Goal: Task Accomplishment & Management: Use online tool/utility

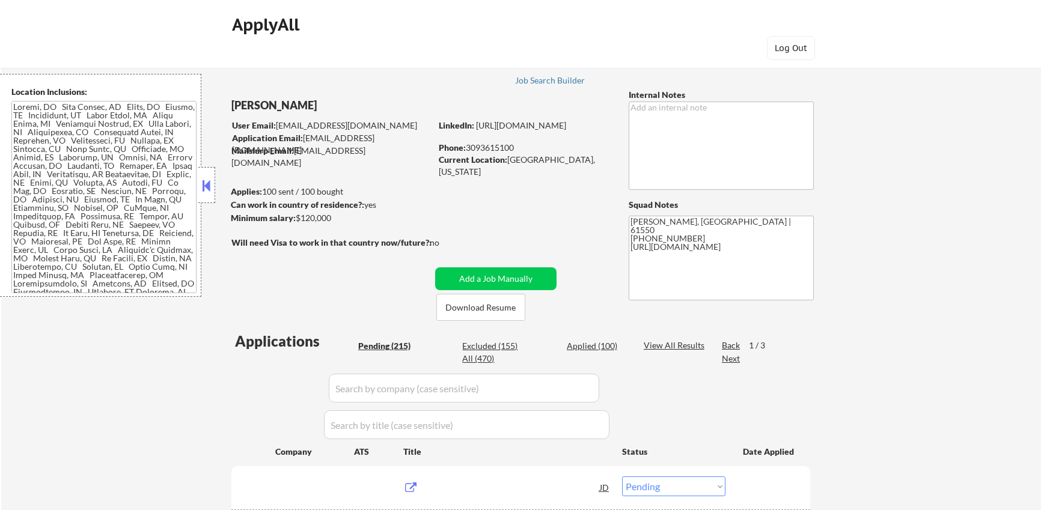
select select ""pending""
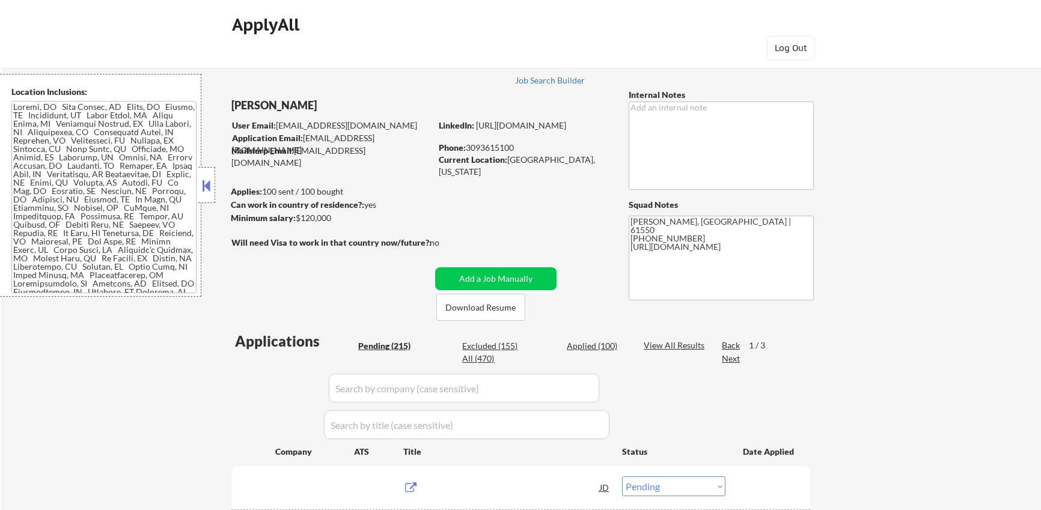
select select ""pending""
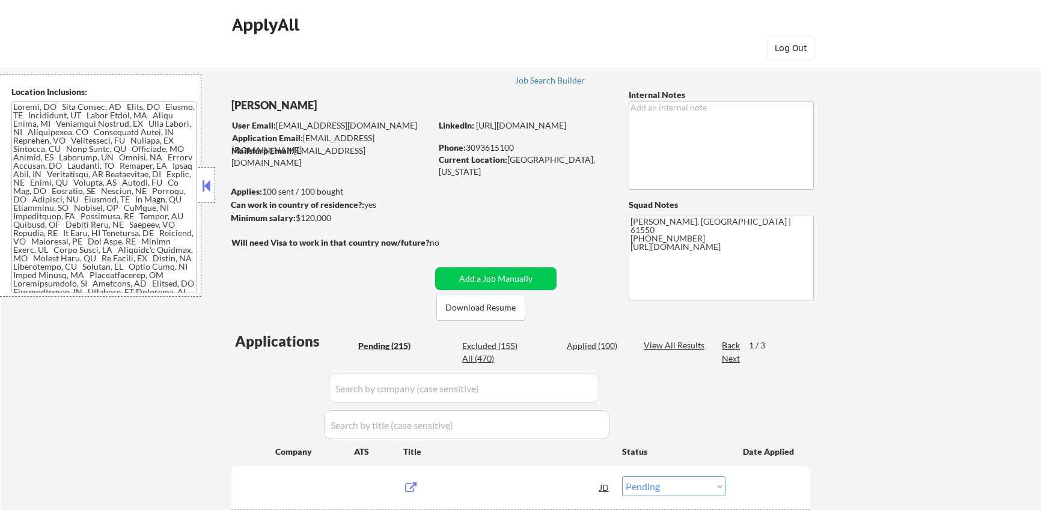
select select ""pending""
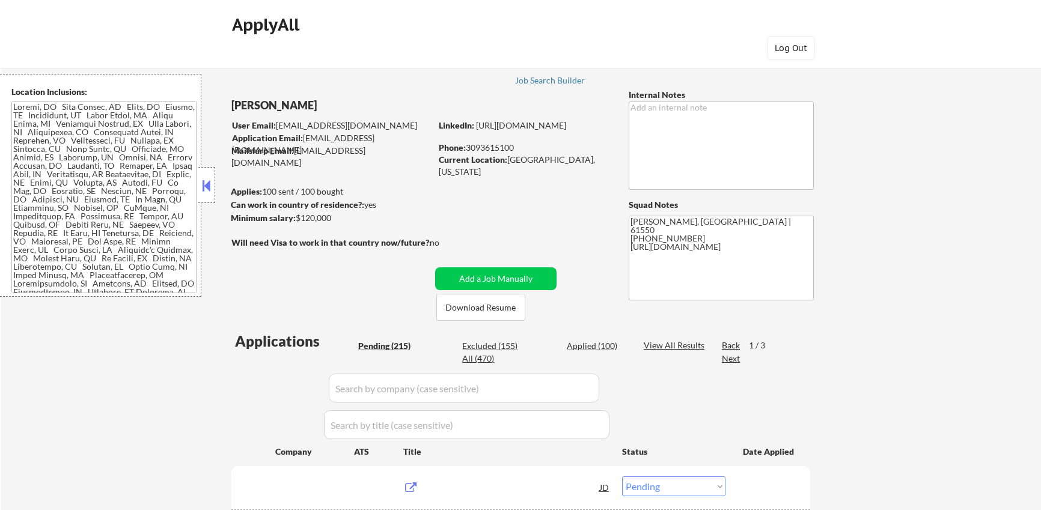
select select ""pending""
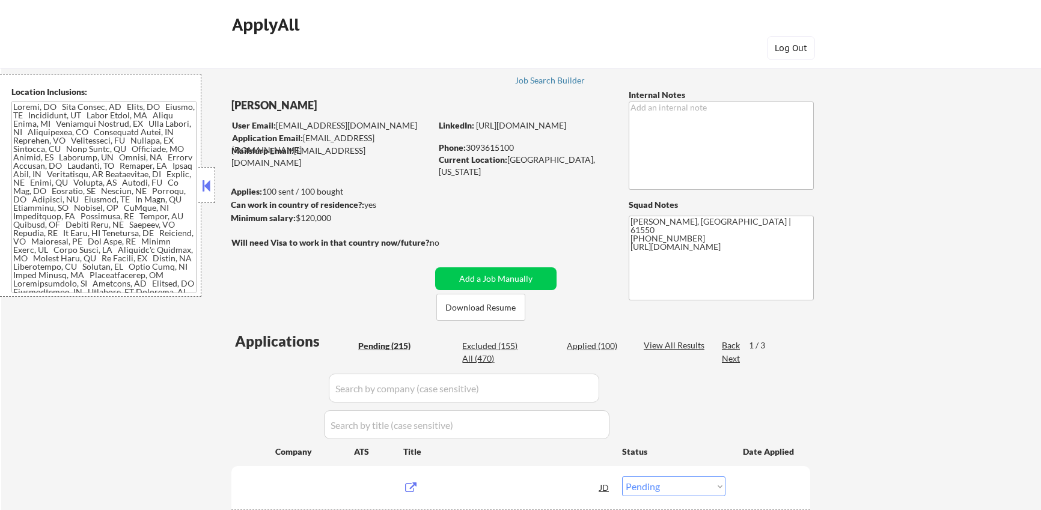
select select ""pending""
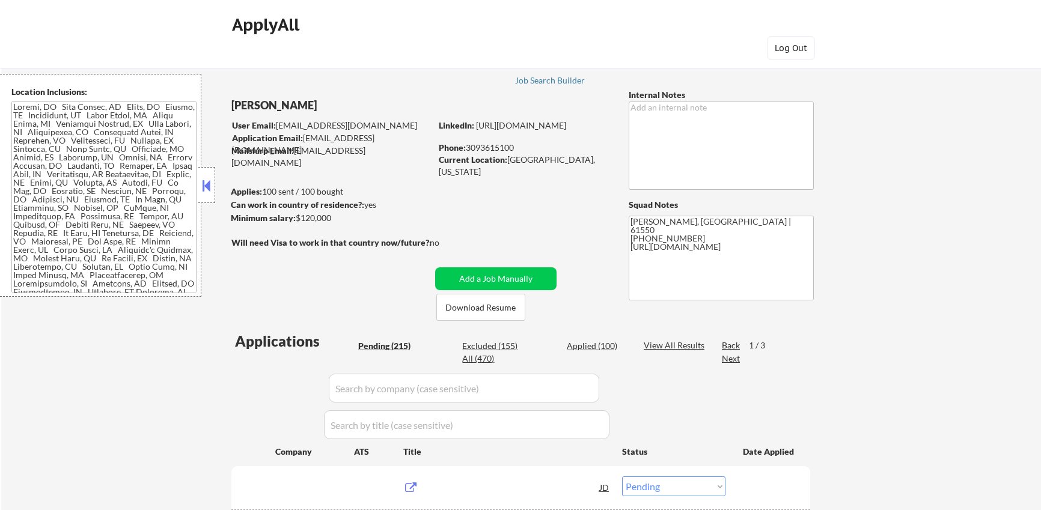
select select ""pending""
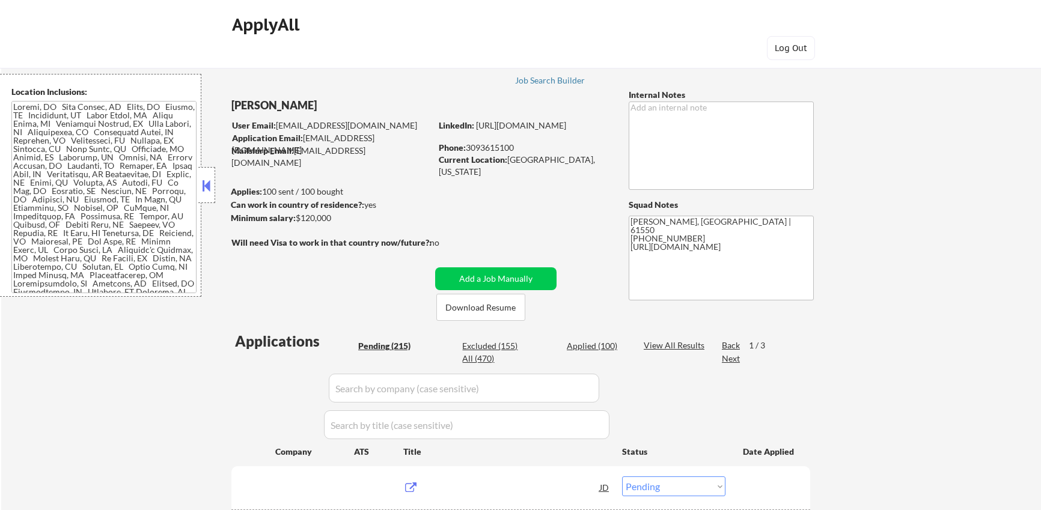
select select ""pending""
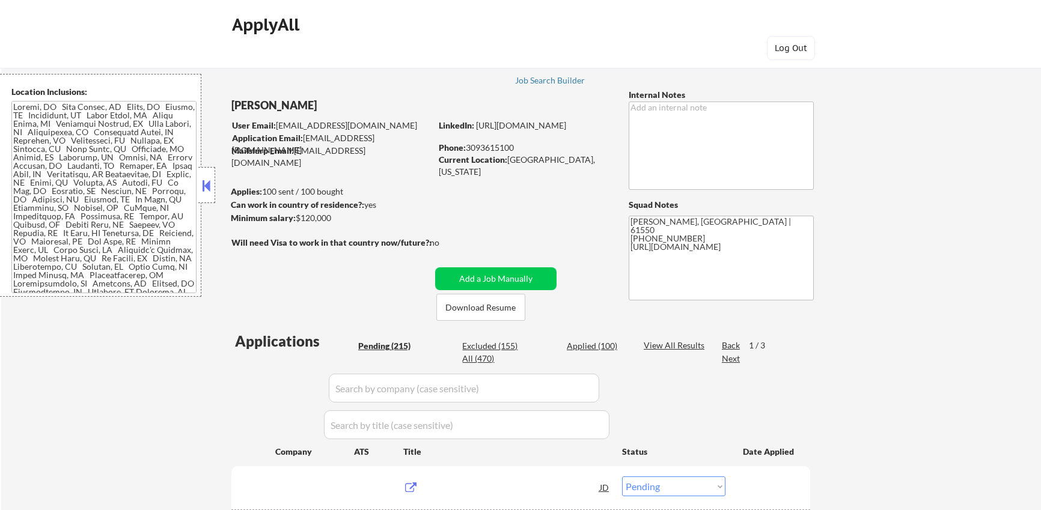
select select ""pending""
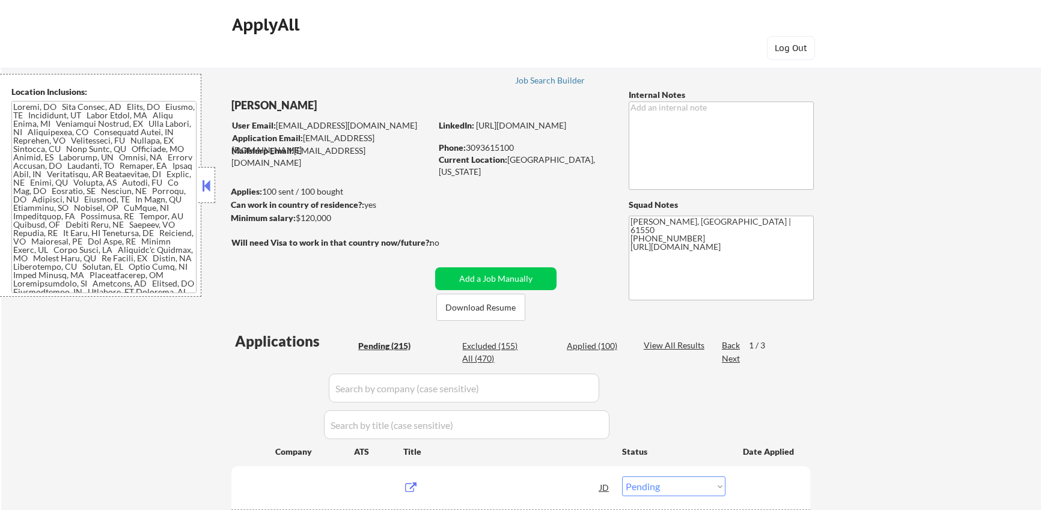
select select ""pending""
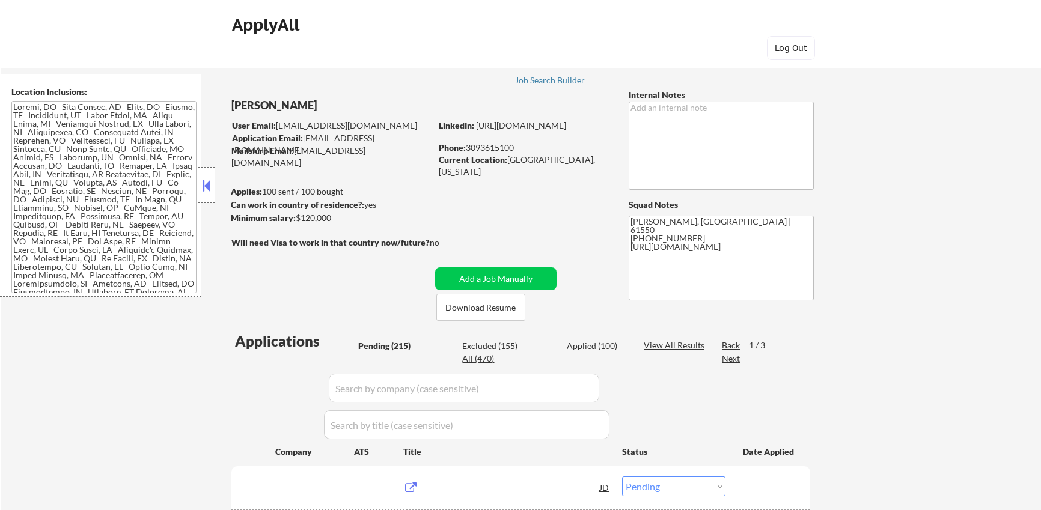
select select ""pending""
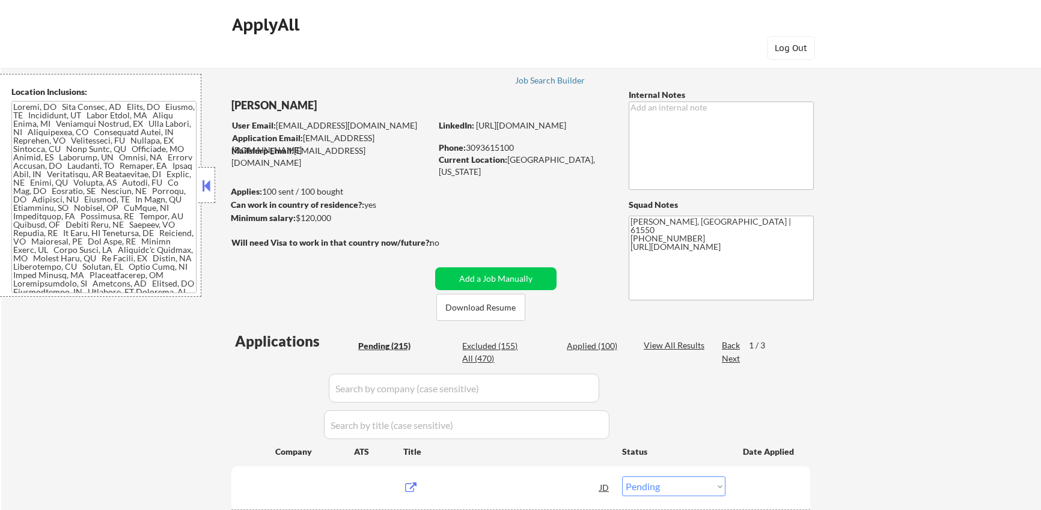
select select ""pending""
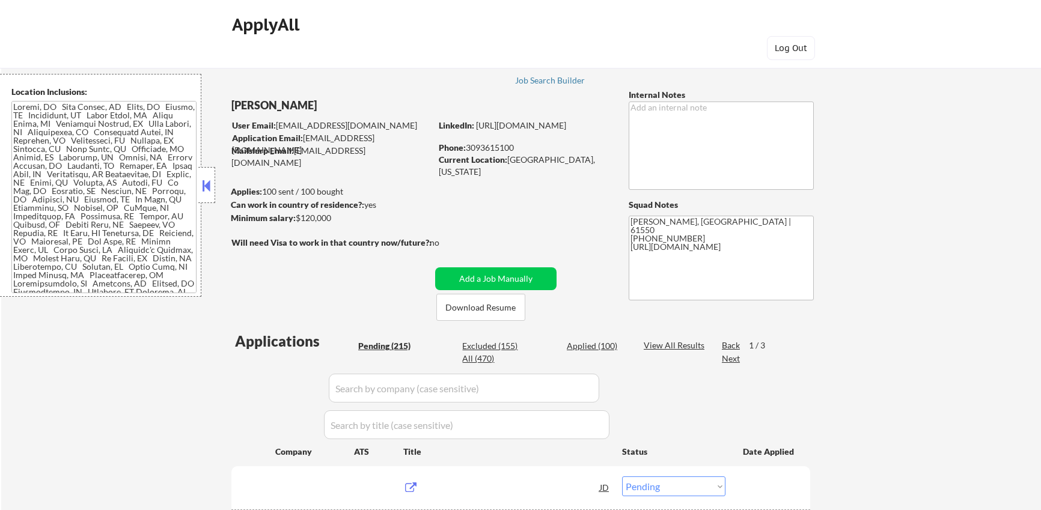
select select ""pending""
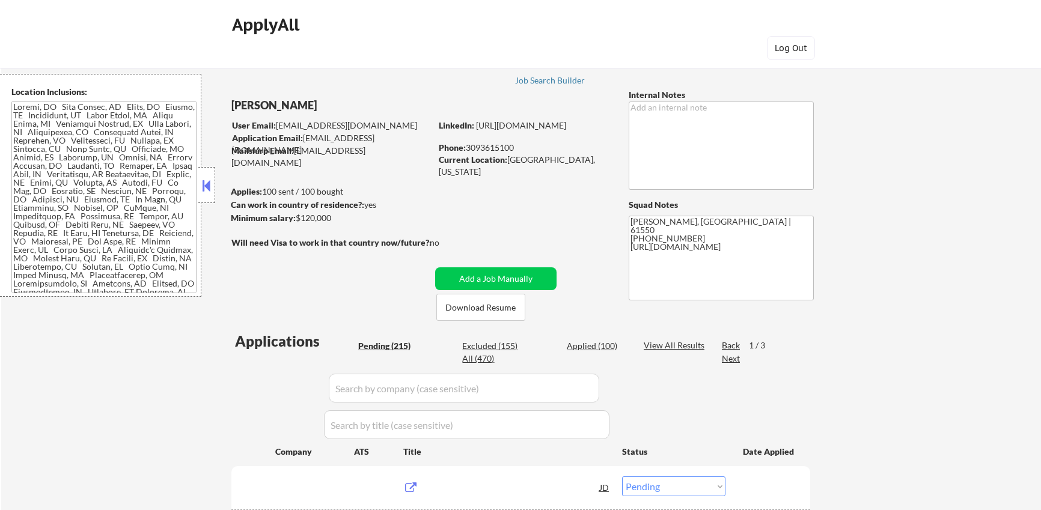
select select ""pending""
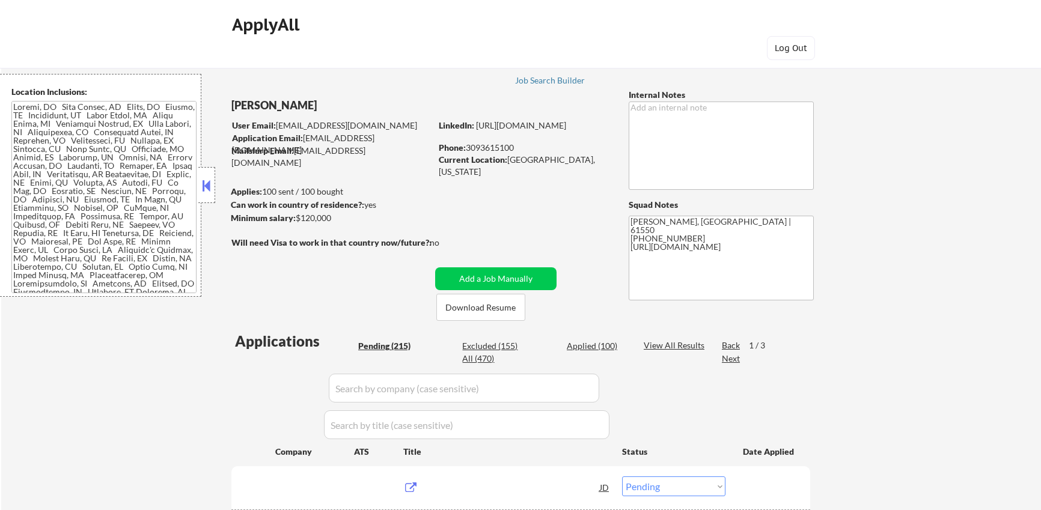
select select ""pending""
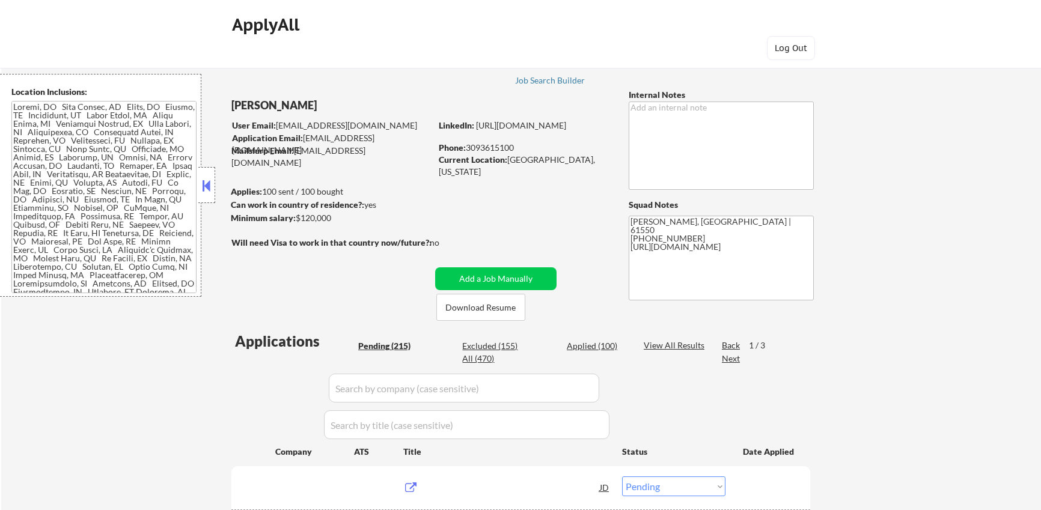
select select ""pending""
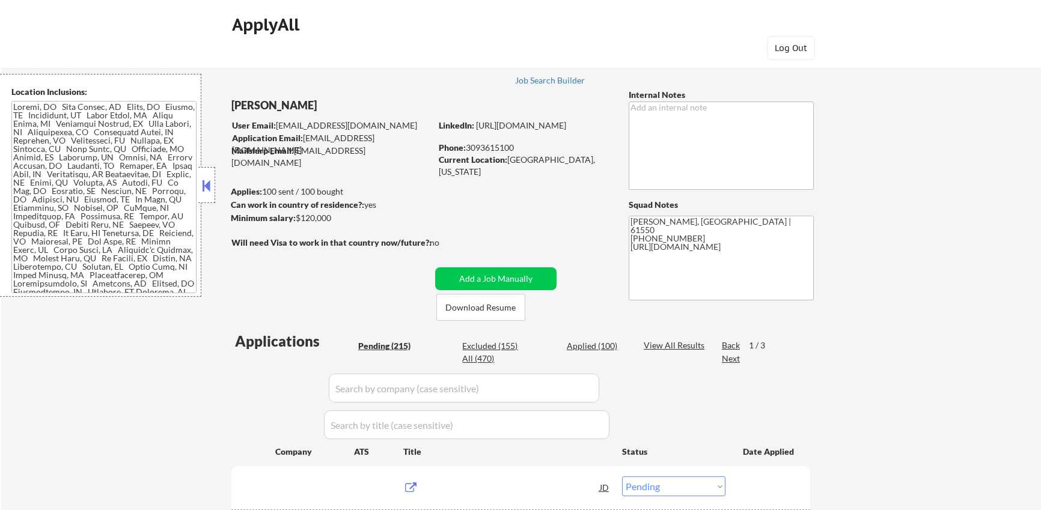
select select ""pending""
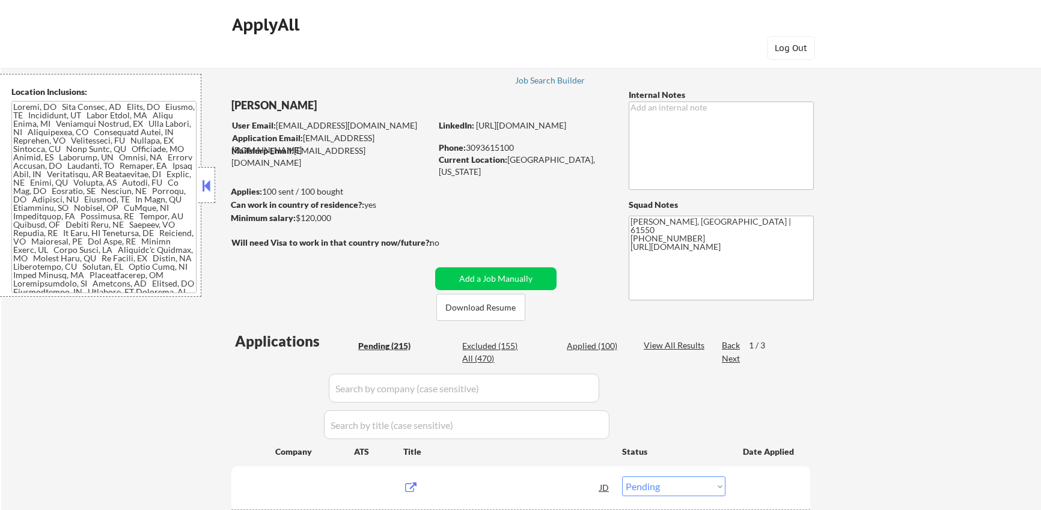
select select ""pending""
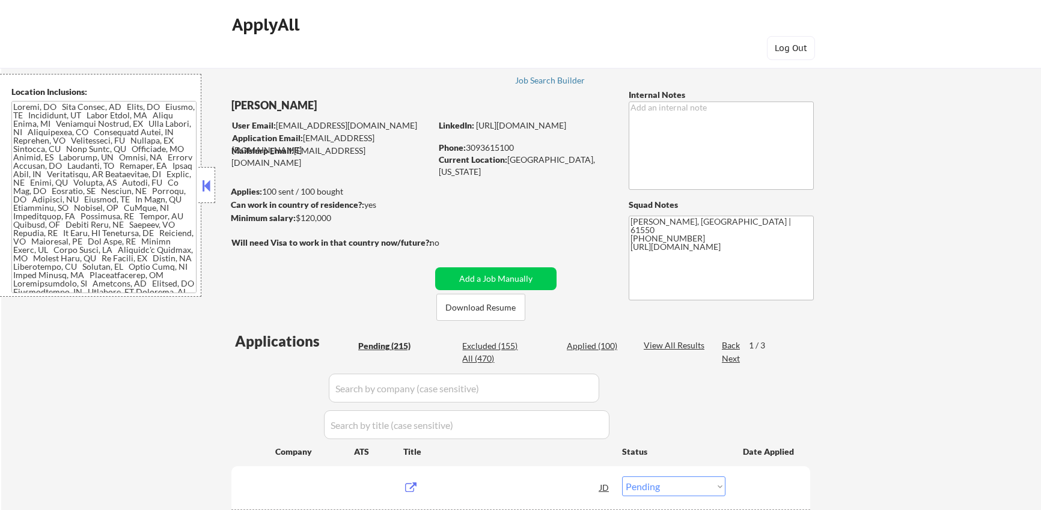
select select ""pending""
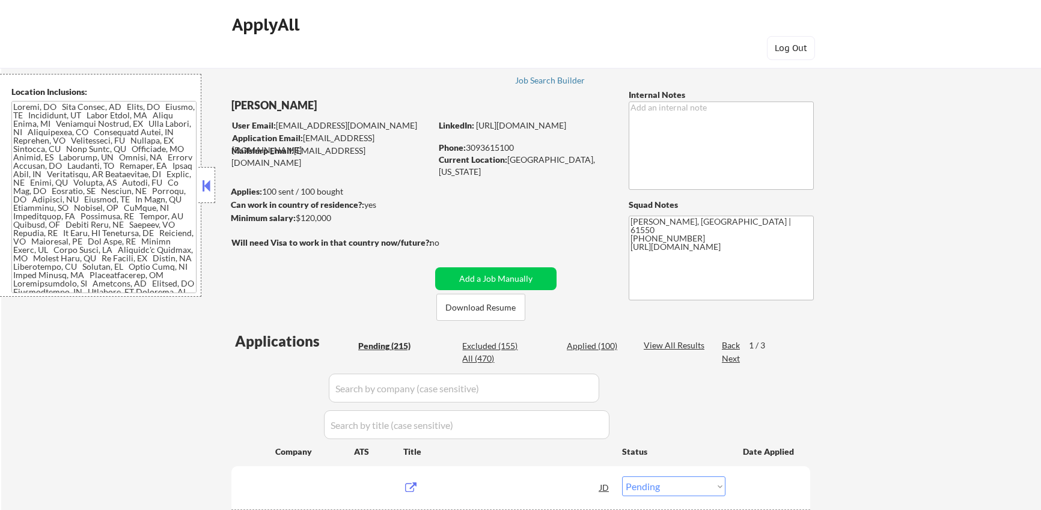
select select ""pending""
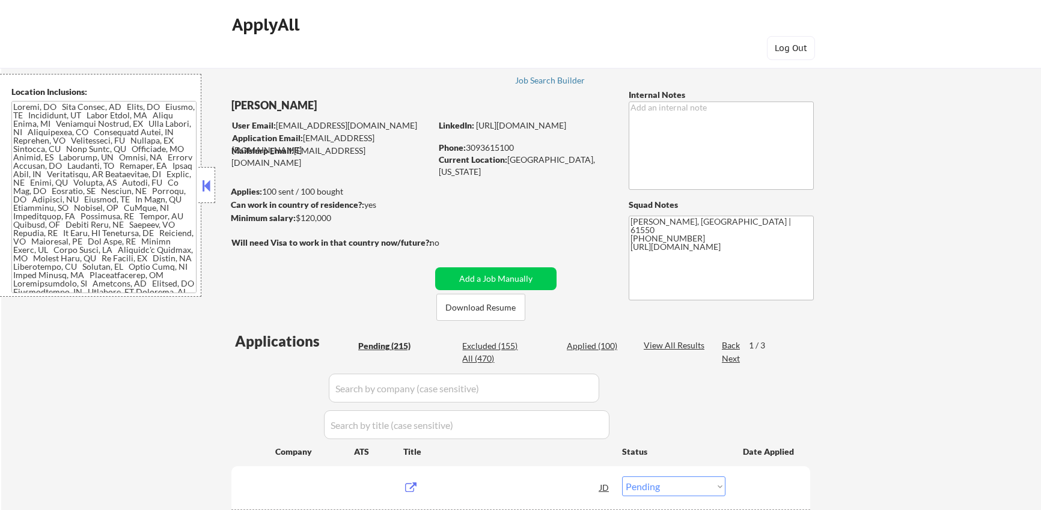
select select ""pending""
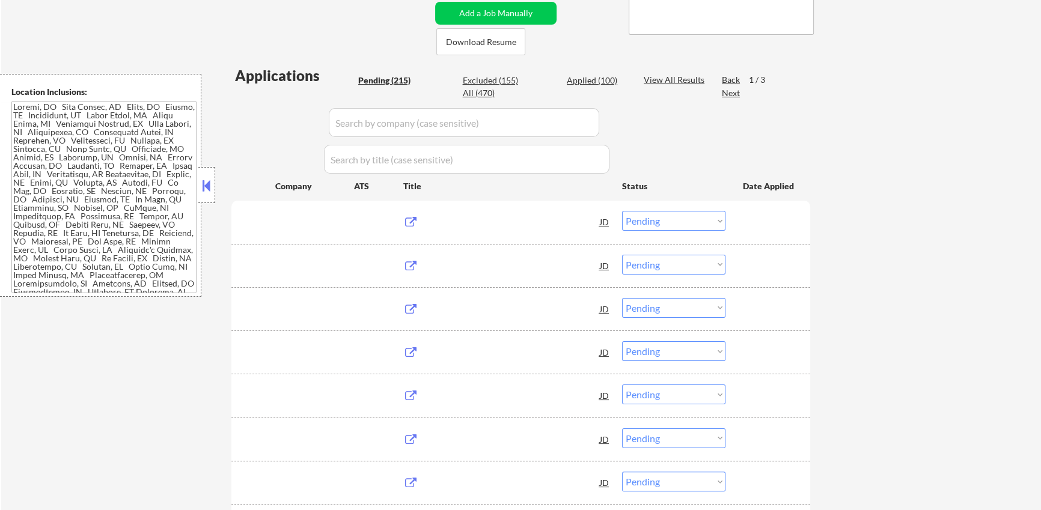
scroll to position [266, 0]
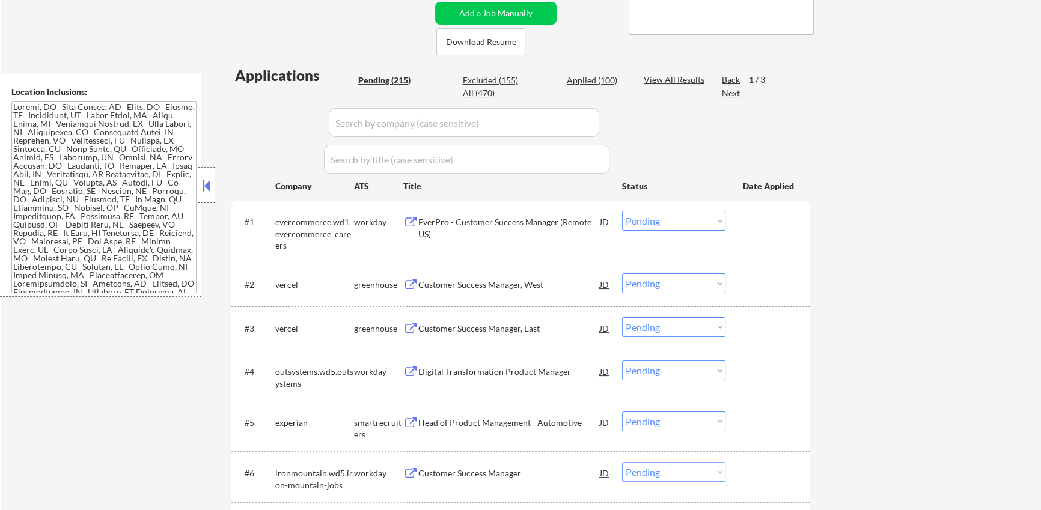
click at [580, 81] on div "Applied (100)" at bounding box center [597, 81] width 60 height 12
select select ""applied""
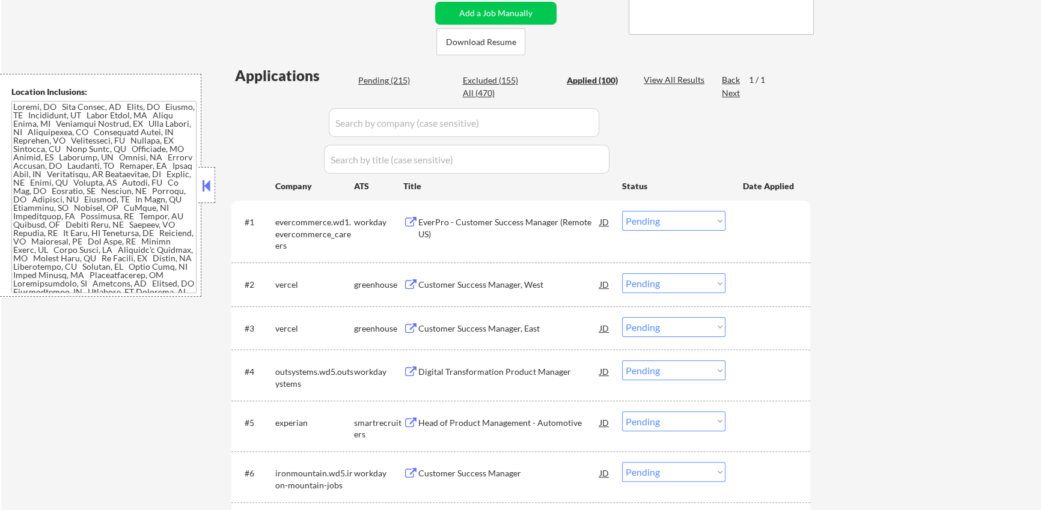
select select ""applied""
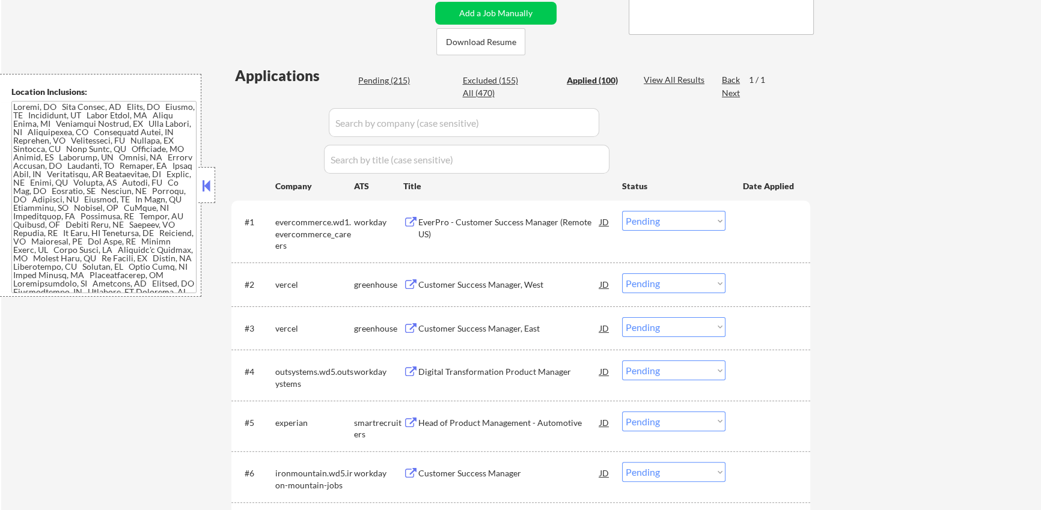
select select ""applied""
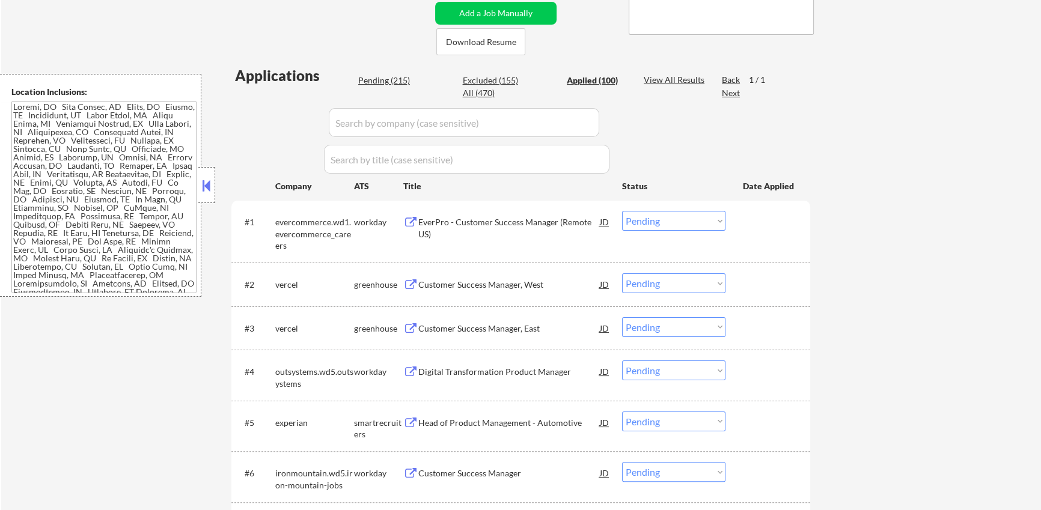
select select ""applied""
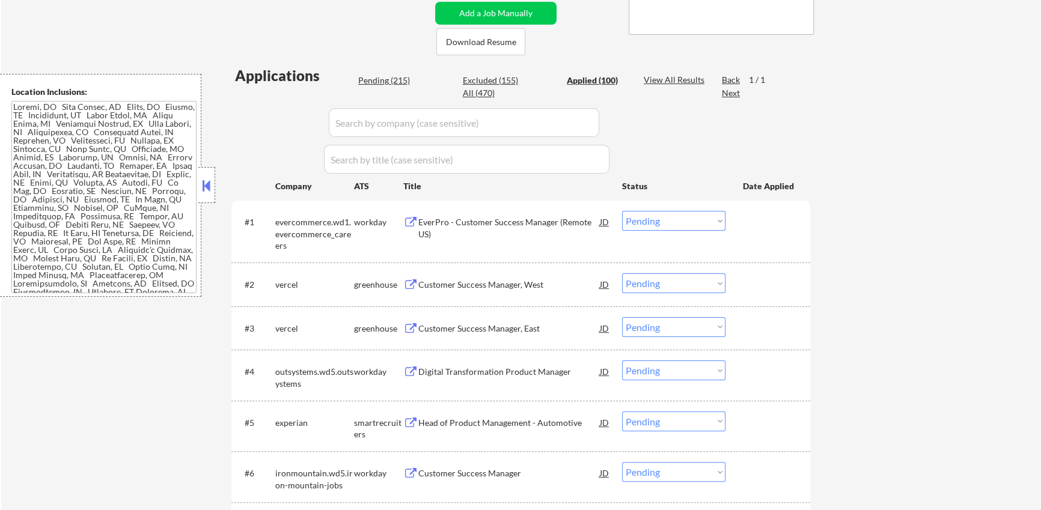
select select ""applied""
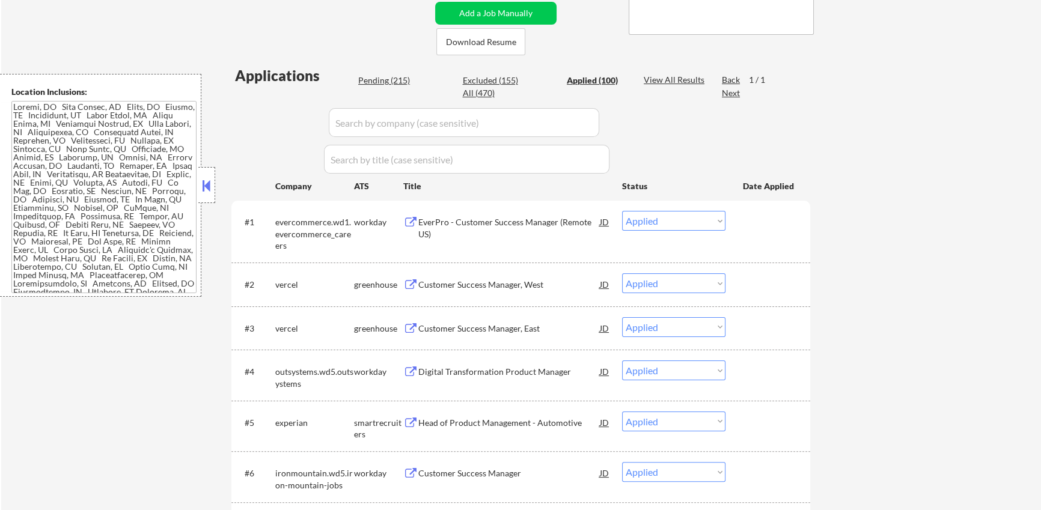
select select ""applied""
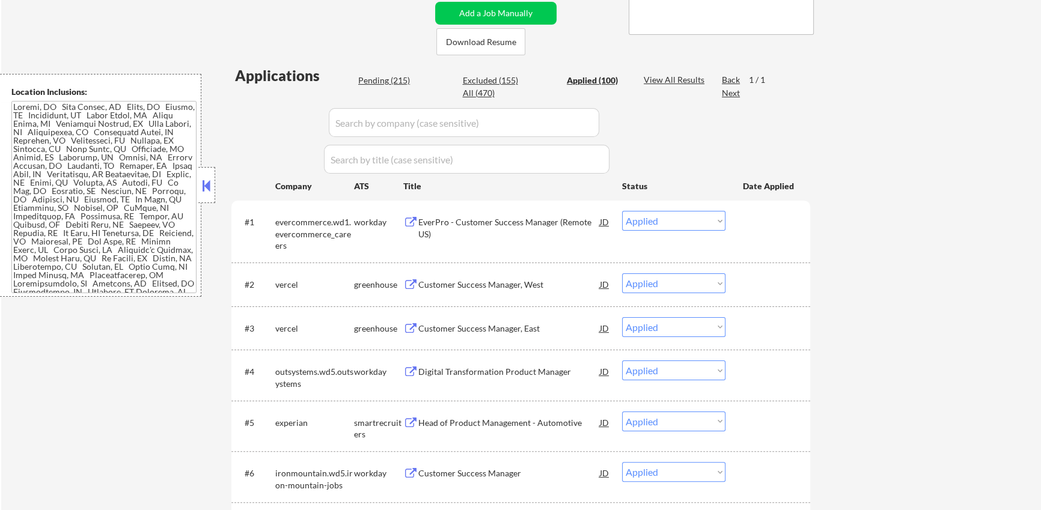
select select ""applied""
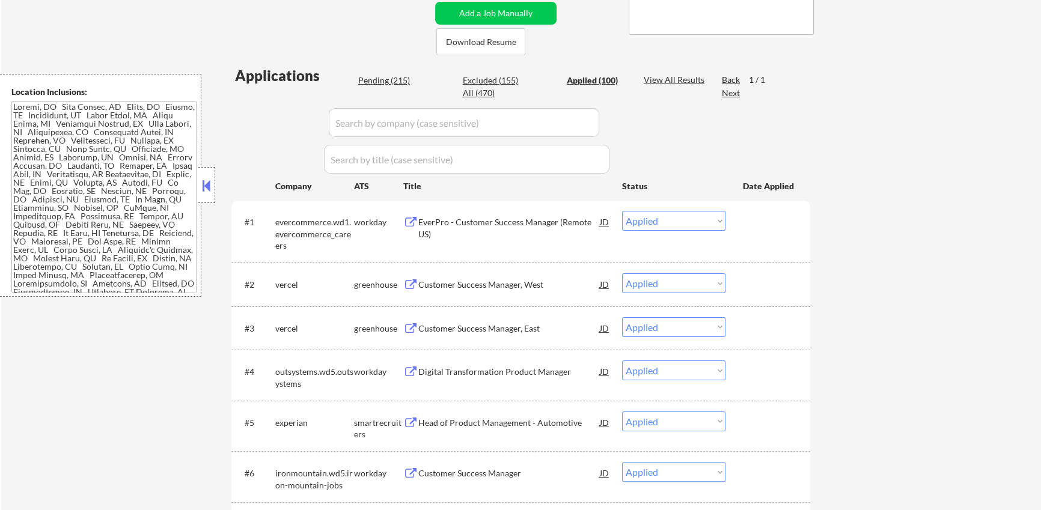
select select ""applied""
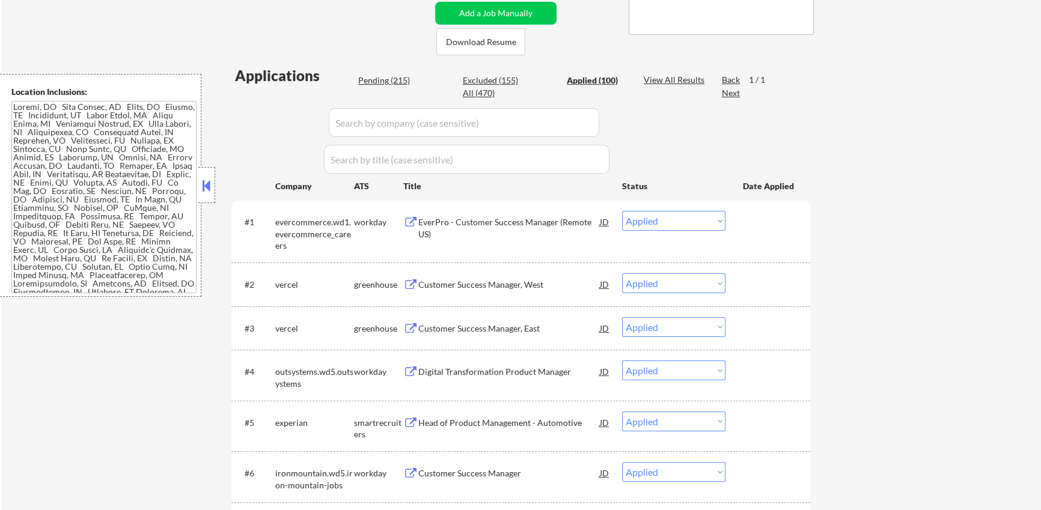
select select ""applied""
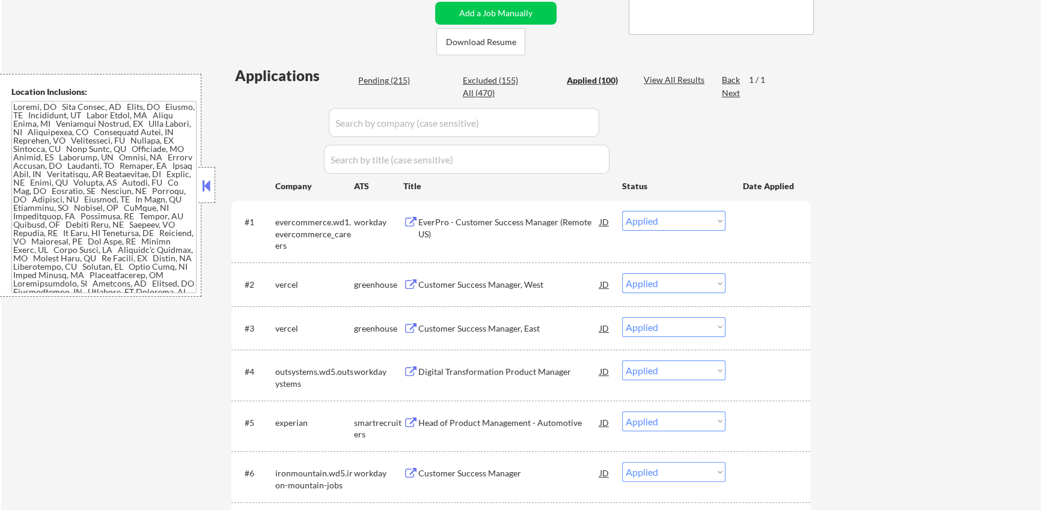
select select ""applied""
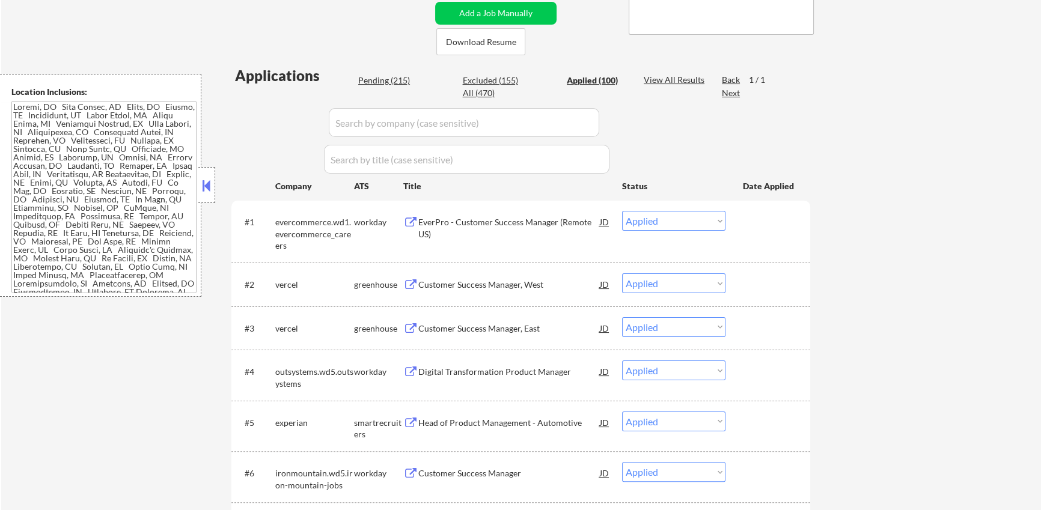
select select ""applied""
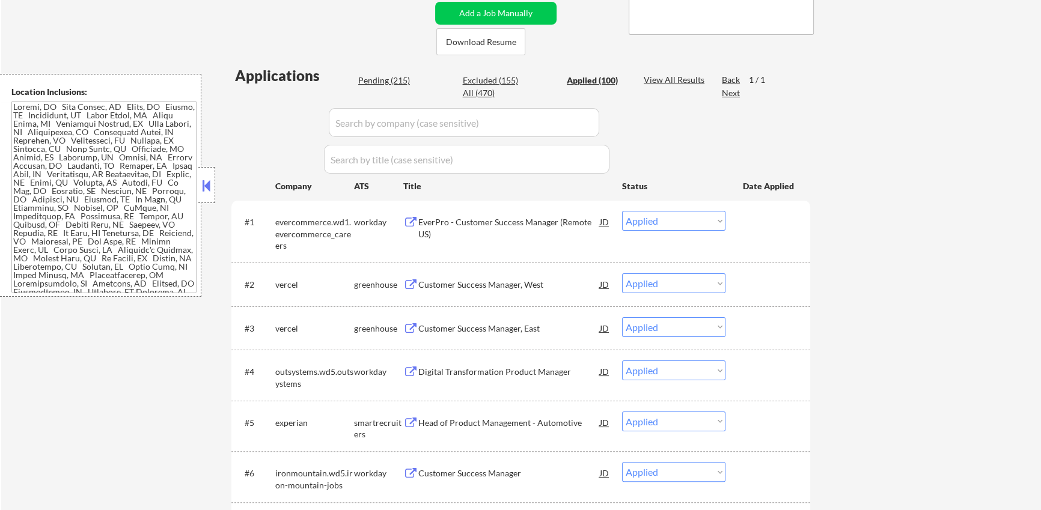
select select ""applied""
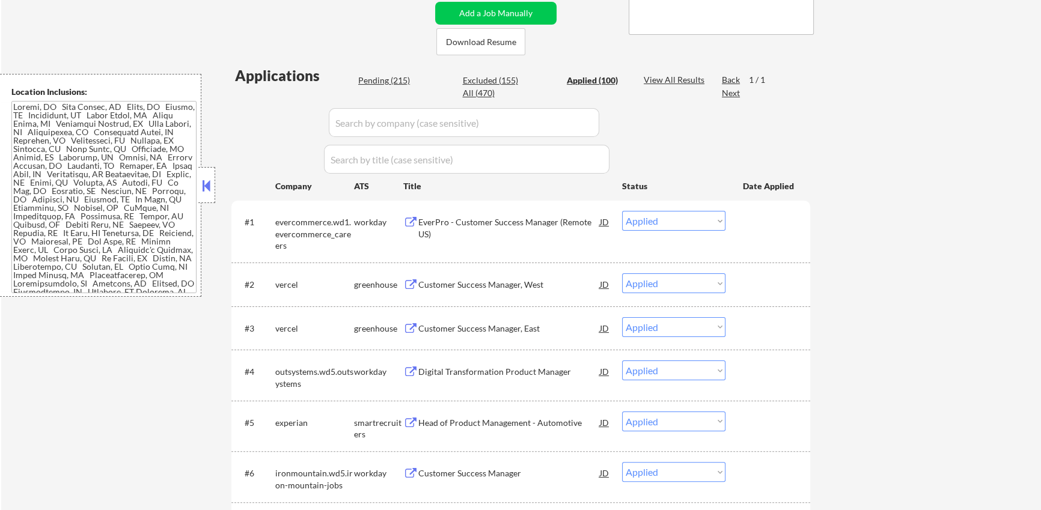
select select ""applied""
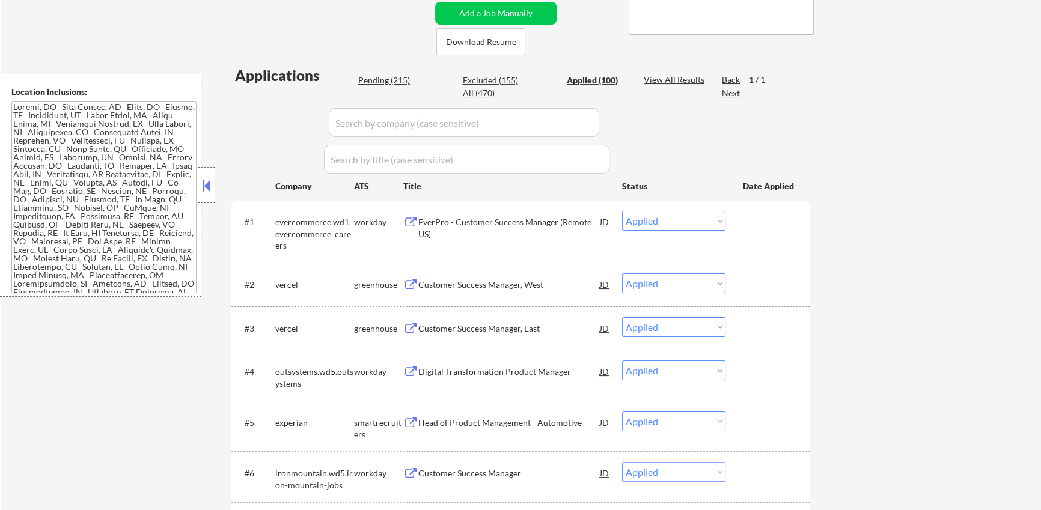
select select ""applied""
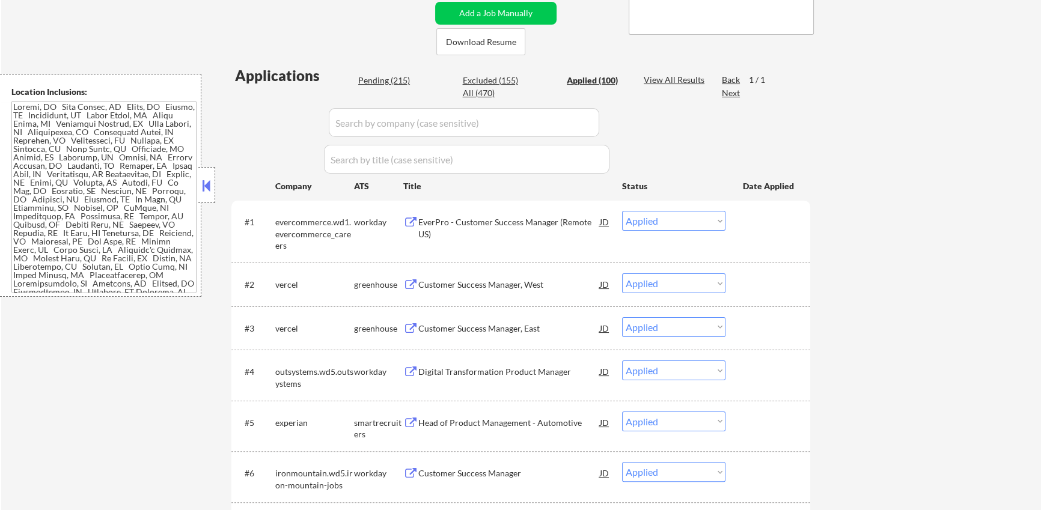
select select ""applied""
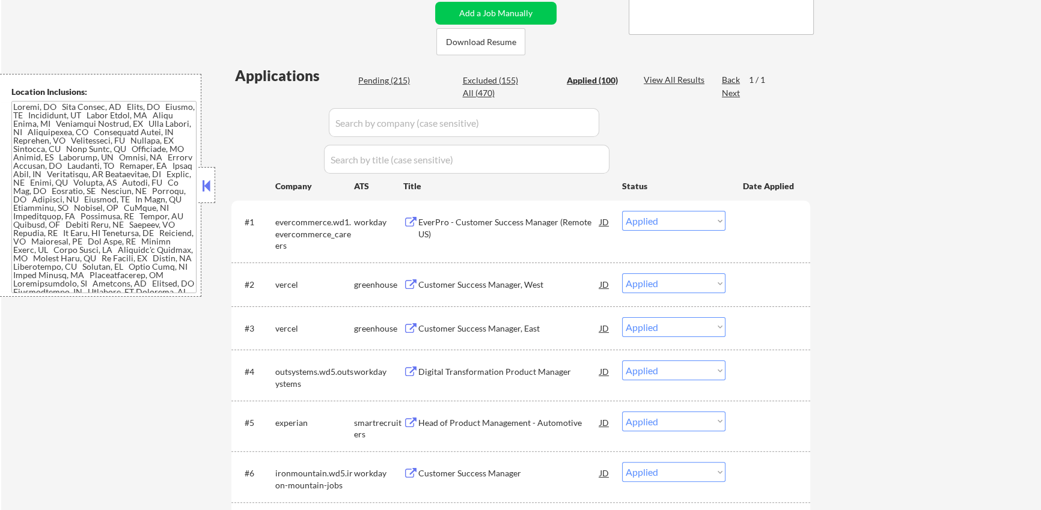
select select ""applied""
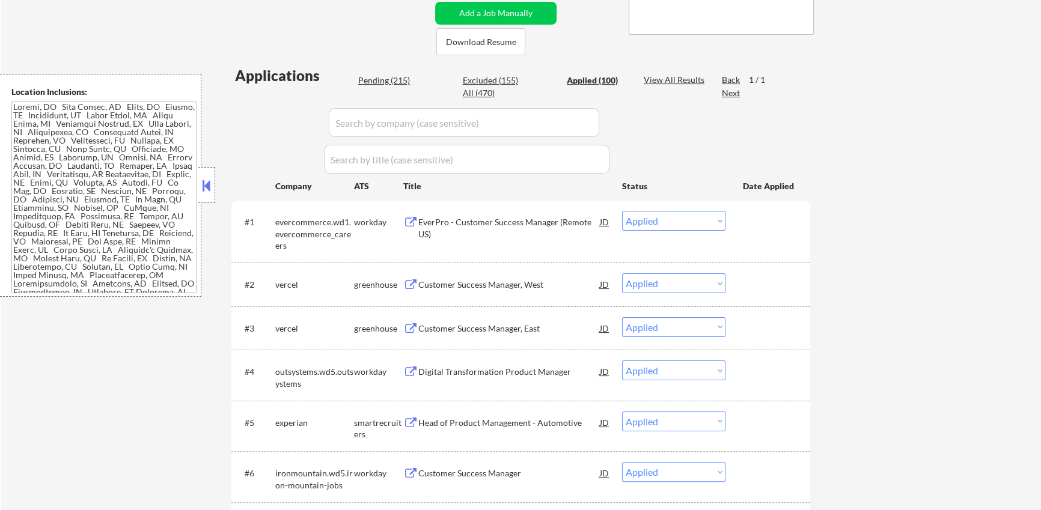
select select ""applied""
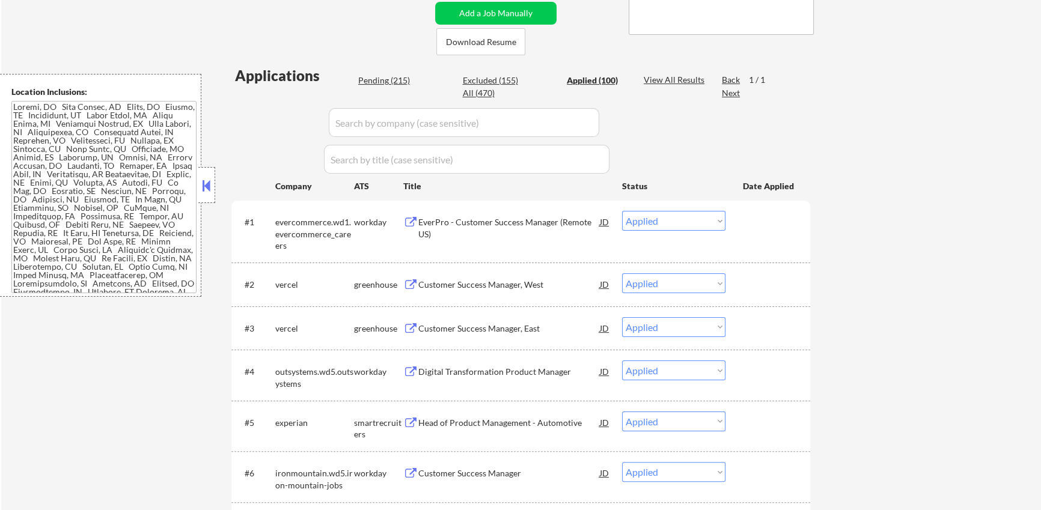
select select ""applied""
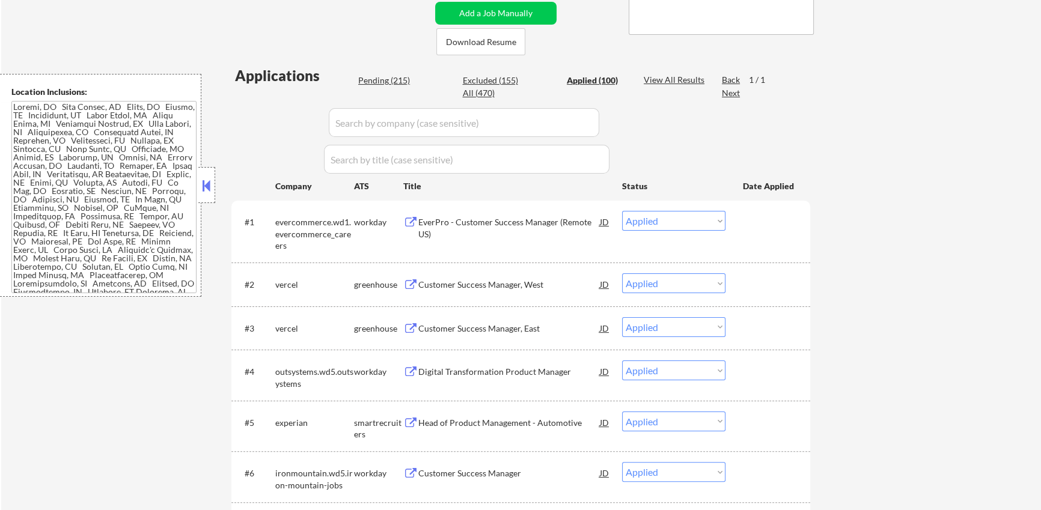
select select ""applied""
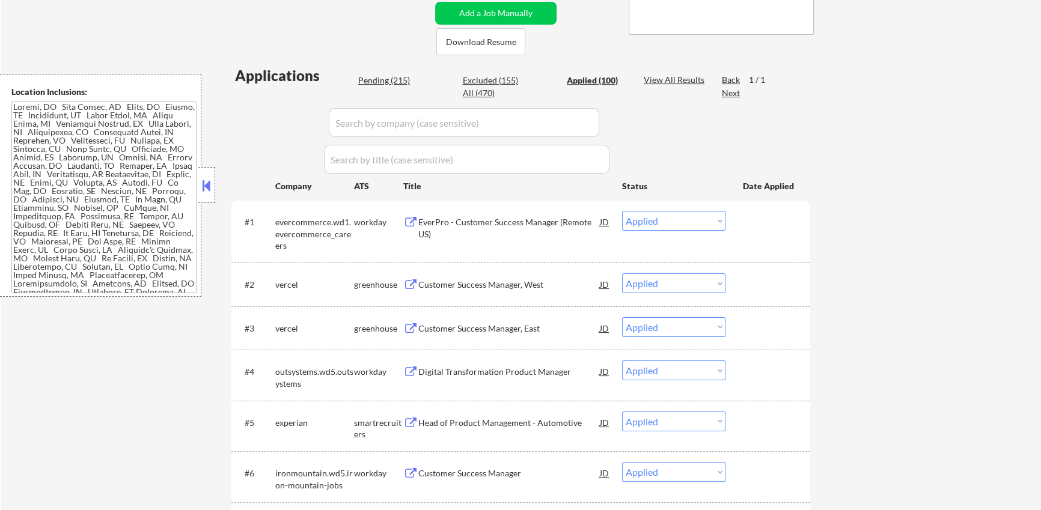
select select ""applied""
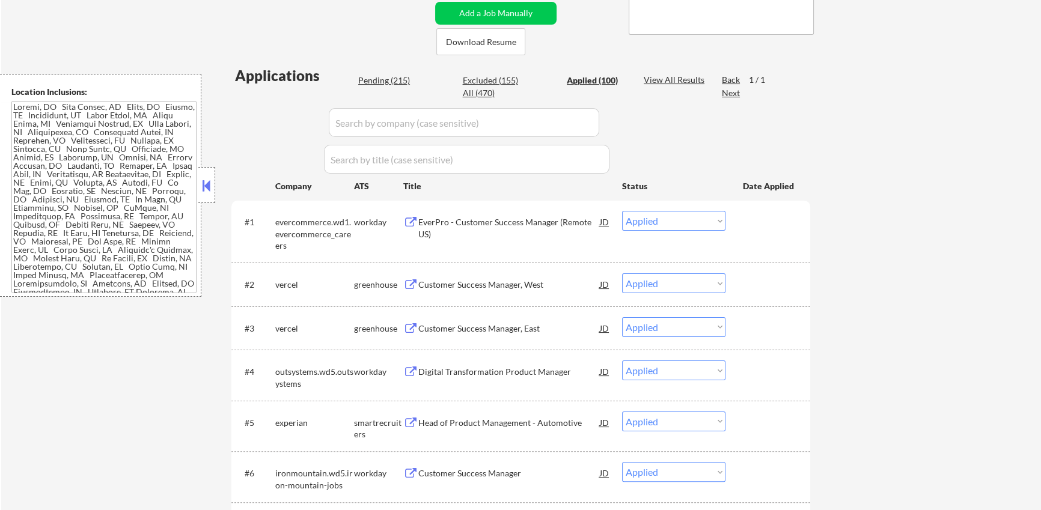
select select ""applied""
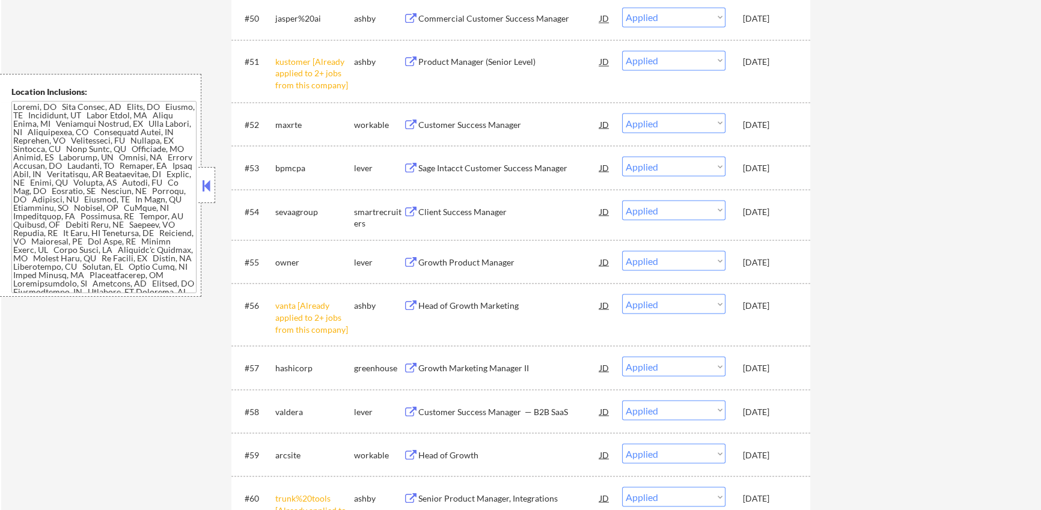
scroll to position [2730, 0]
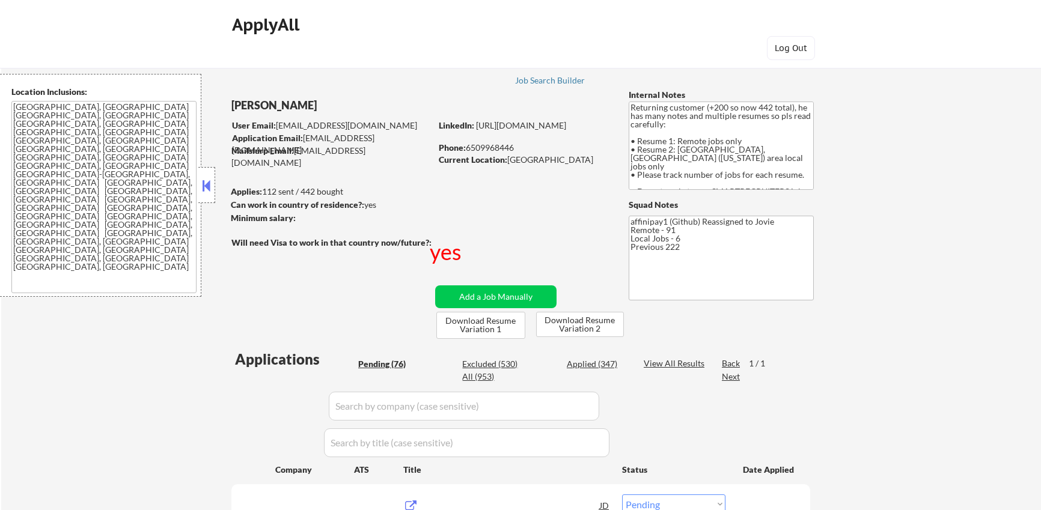
select select ""pending""
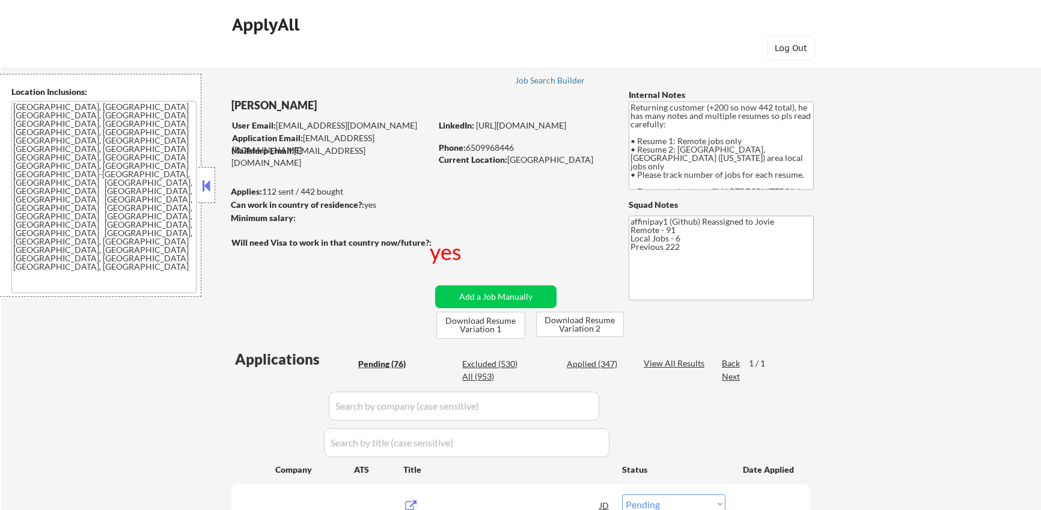
select select ""pending""
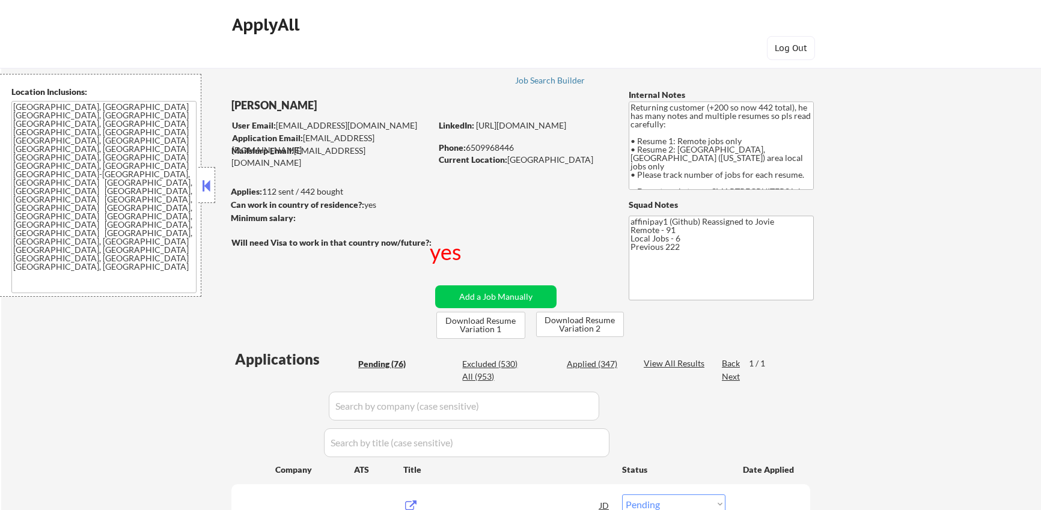
select select ""pending""
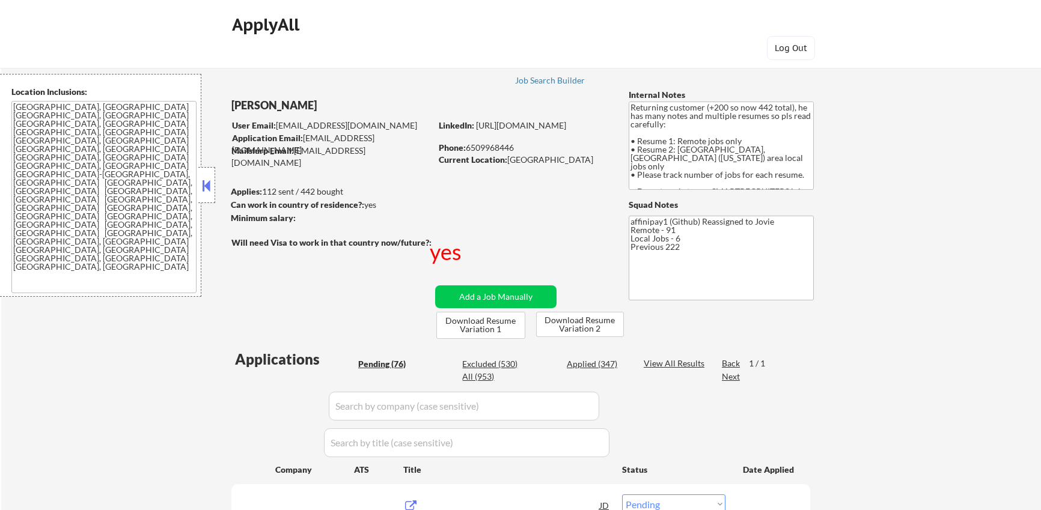
select select ""pending""
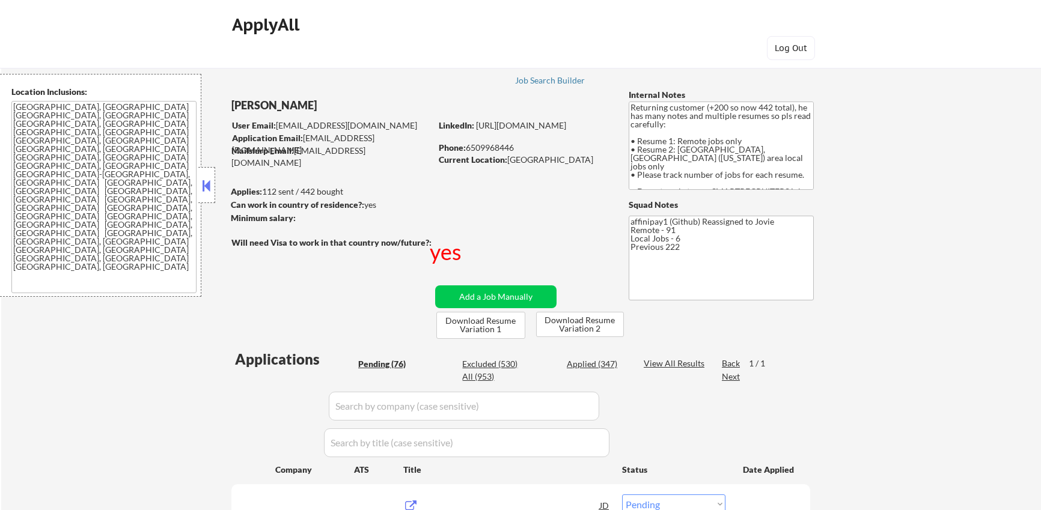
select select ""pending""
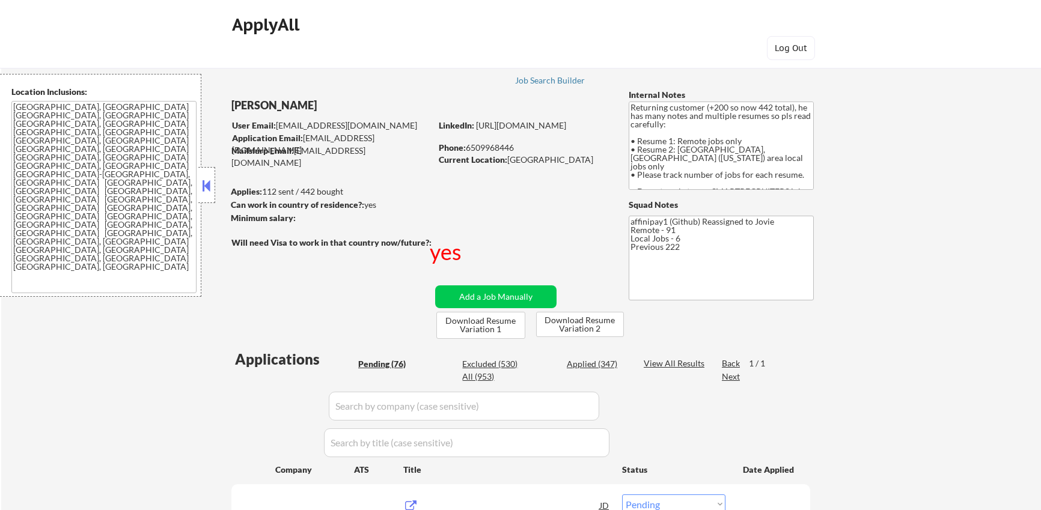
select select ""pending""
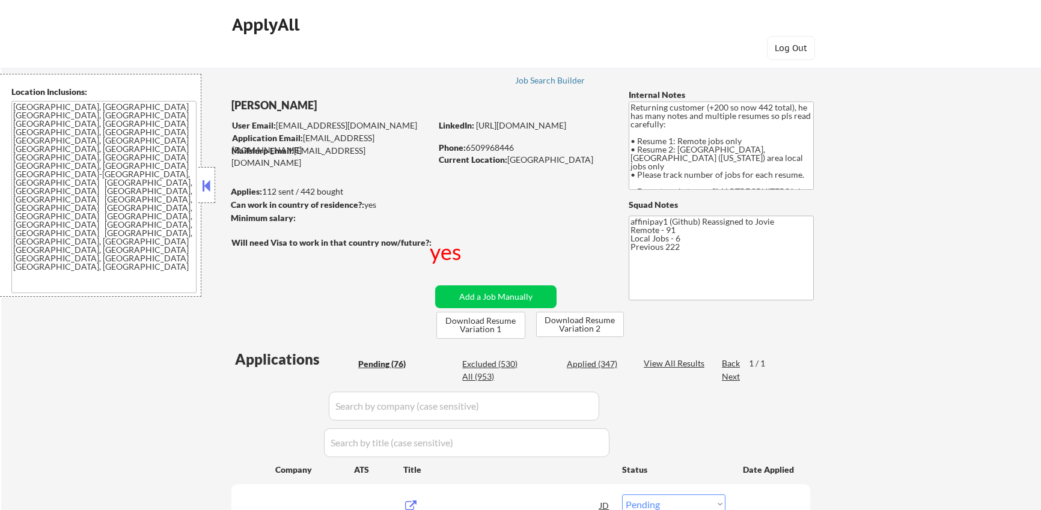
select select ""pending""
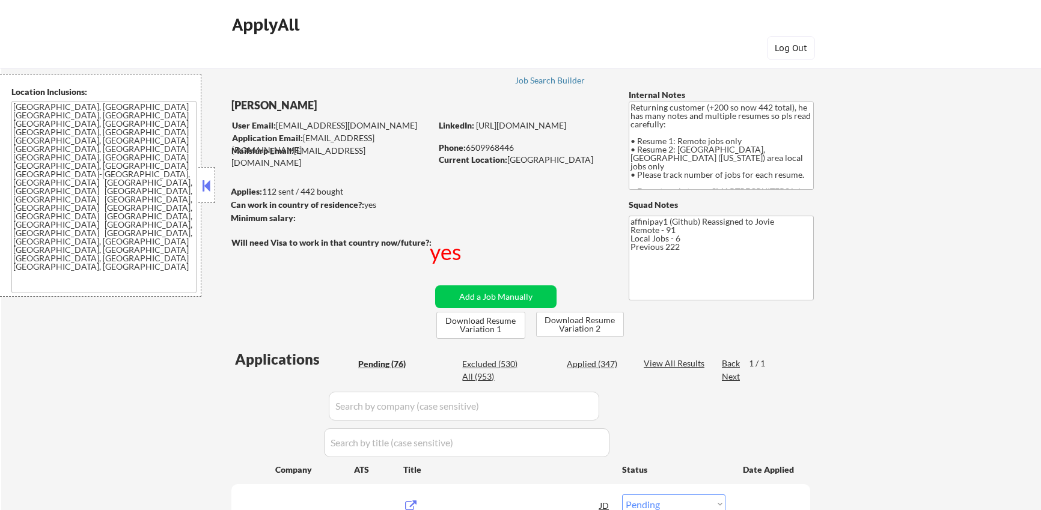
select select ""pending""
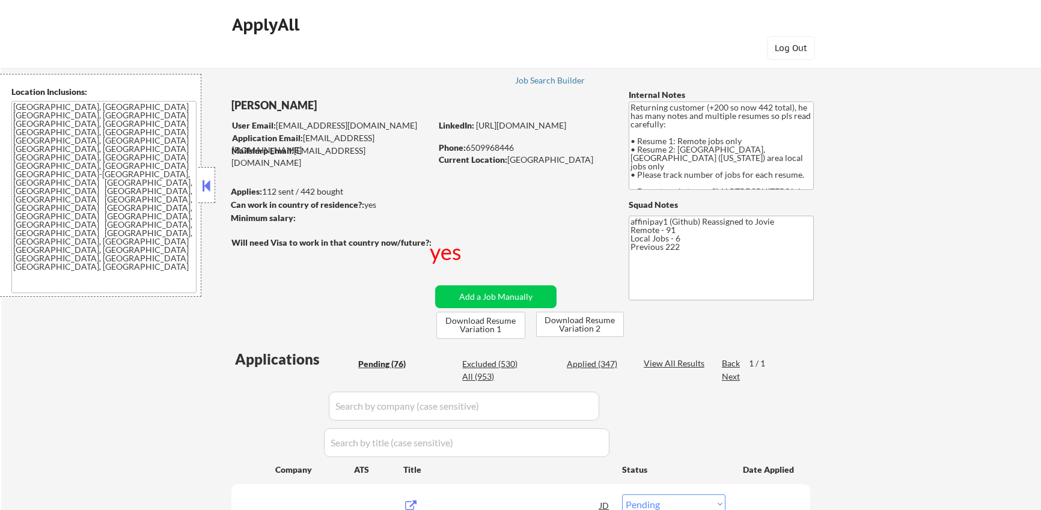
select select ""pending""
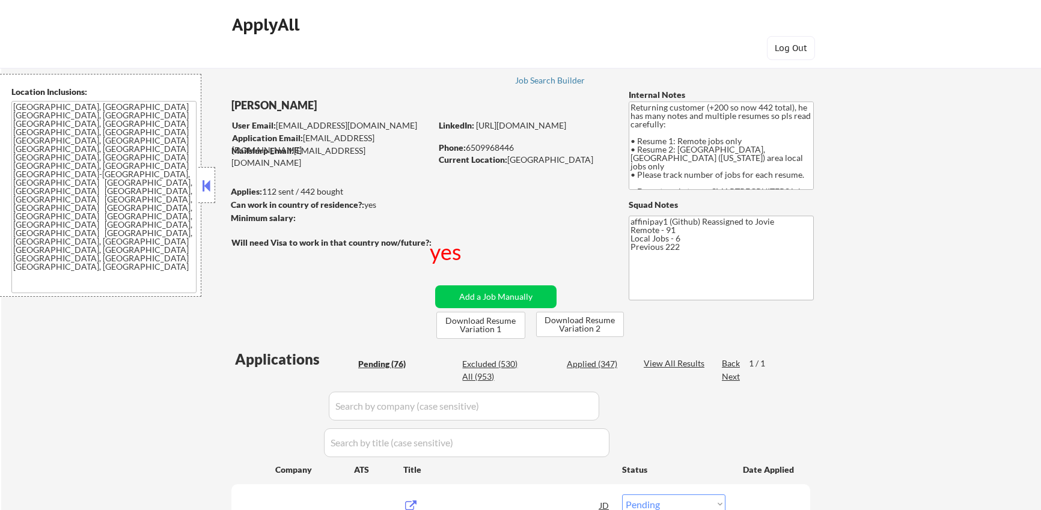
select select ""pending""
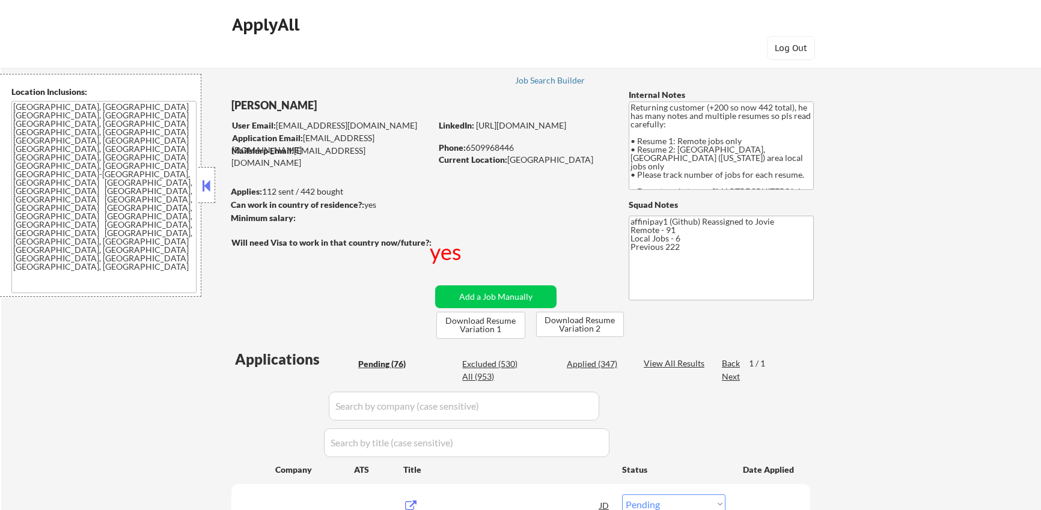
select select ""pending""
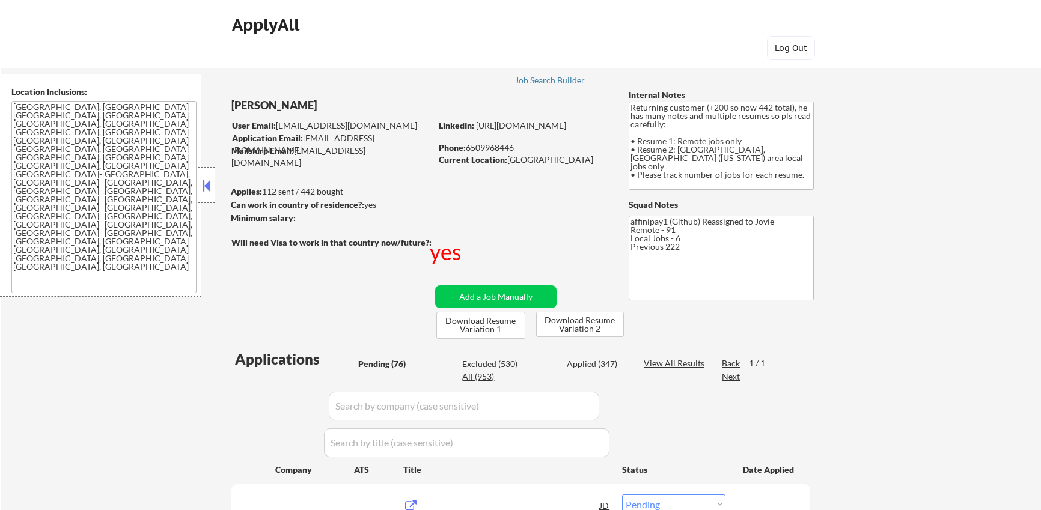
select select ""pending""
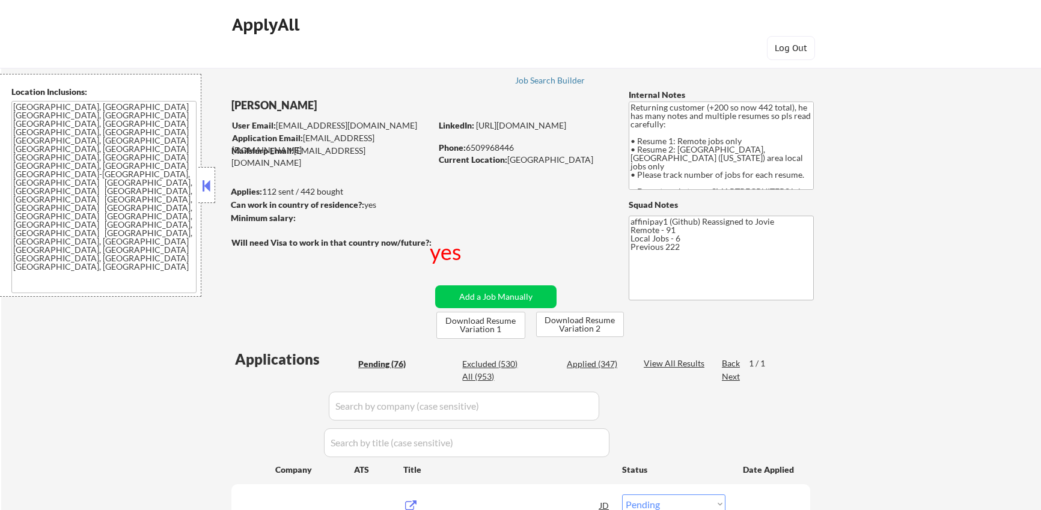
select select ""pending""
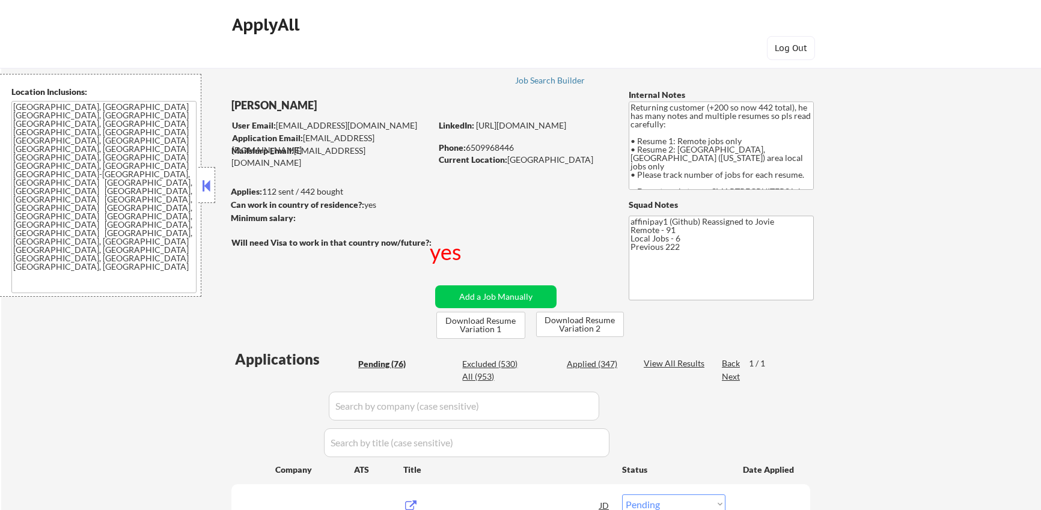
select select ""pending""
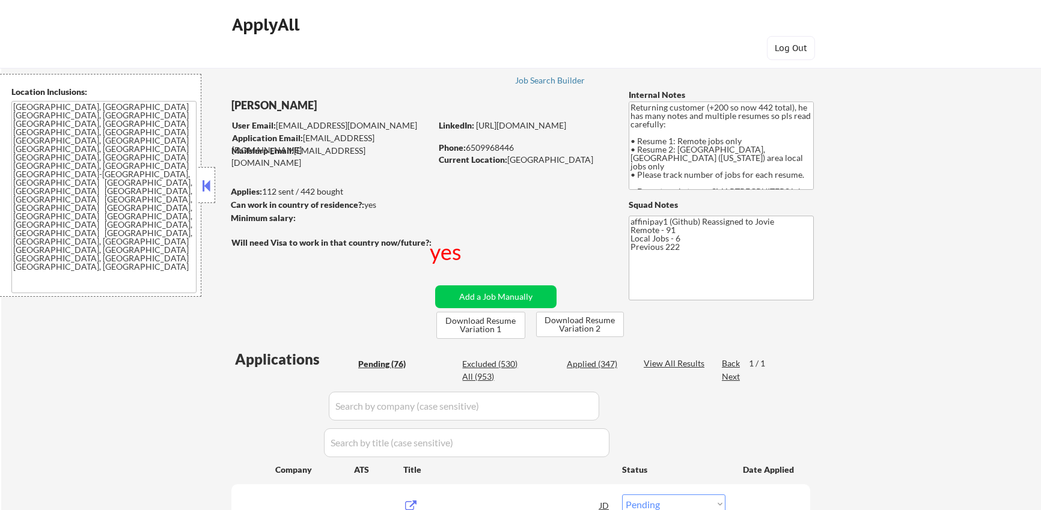
select select ""pending""
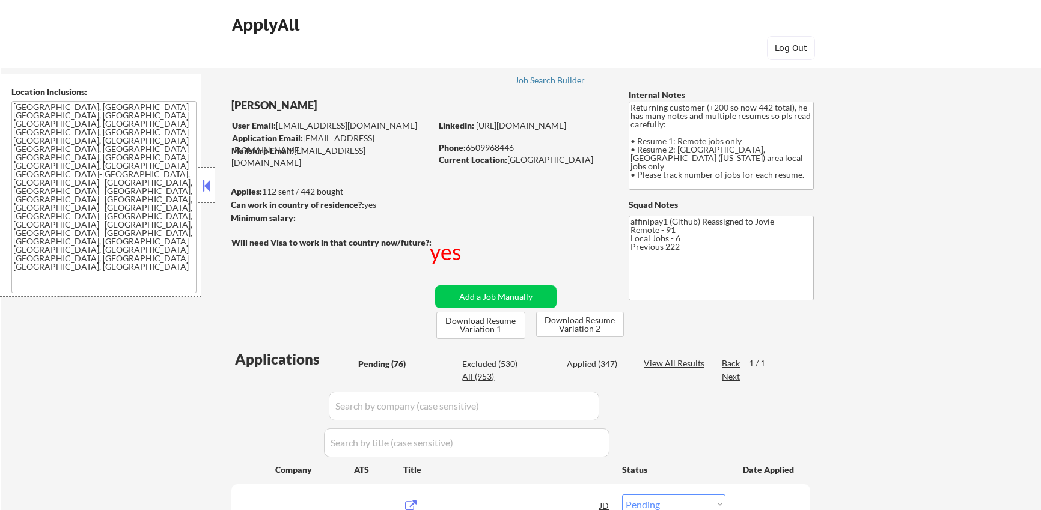
select select ""pending""
click at [560, 81] on div "Job Search Builder" at bounding box center [550, 80] width 70 height 8
